Goal: Task Accomplishment & Management: Use online tool/utility

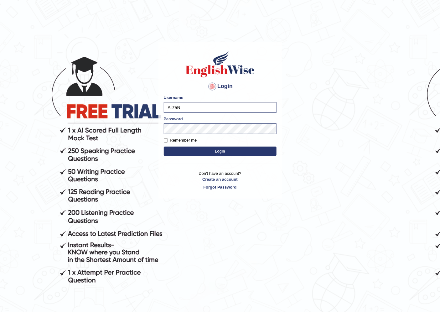
click at [190, 100] on div "Username AlizaN" at bounding box center [220, 104] width 113 height 18
click at [192, 106] on input "AlizaN" at bounding box center [220, 107] width 113 height 11
type input "A"
type input "GeeKaur"
click at [164, 142] on input "Remember me" at bounding box center [166, 140] width 4 height 4
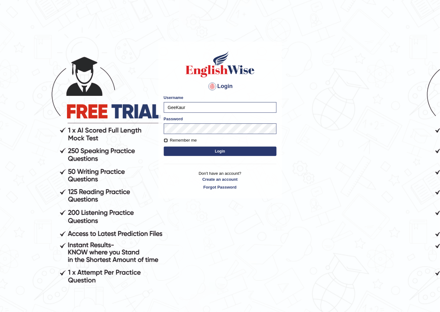
checkbox input "true"
click at [181, 149] on button "Login" at bounding box center [220, 151] width 113 height 9
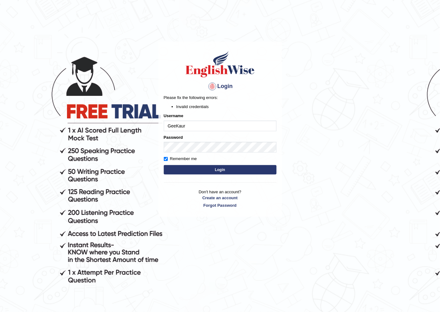
click at [187, 140] on div "Password" at bounding box center [220, 143] width 113 height 18
drag, startPoint x: 195, startPoint y: 166, endPoint x: 192, endPoint y: 168, distance: 3.4
click at [195, 166] on button "Login" at bounding box center [220, 169] width 113 height 9
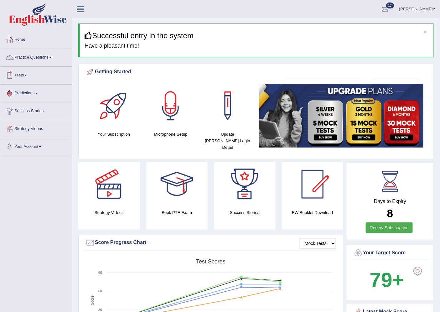
click at [24, 59] on link "Practice Questions" at bounding box center [35, 57] width 71 height 16
